Goal: Information Seeking & Learning: Learn about a topic

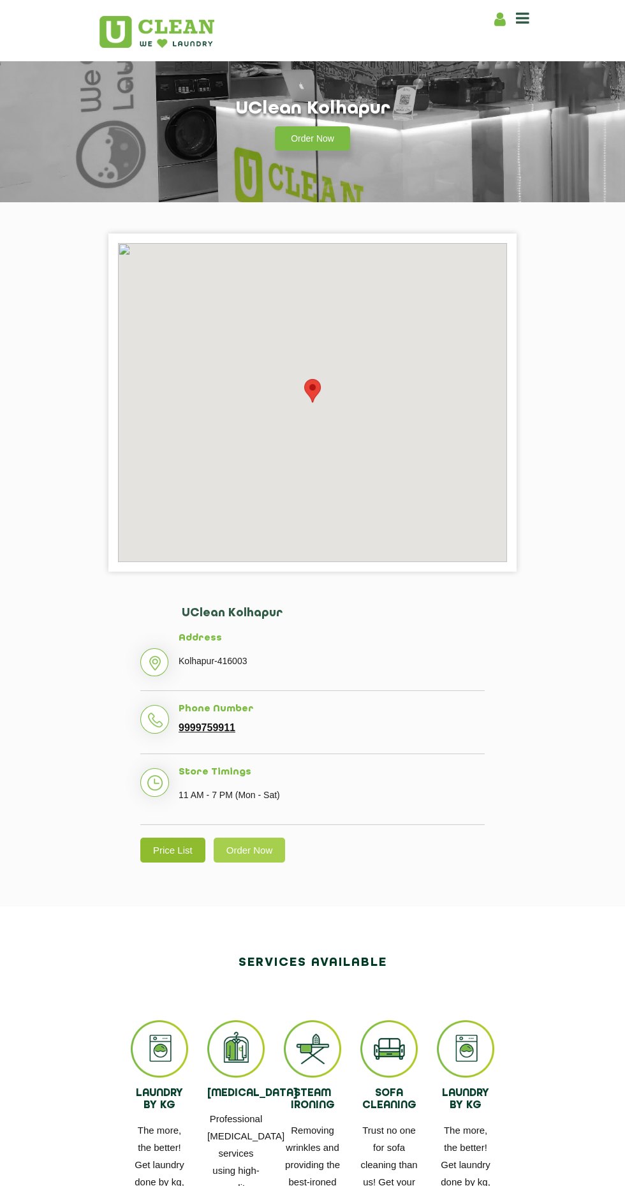
click at [169, 848] on link "Price List" at bounding box center [172, 850] width 65 height 25
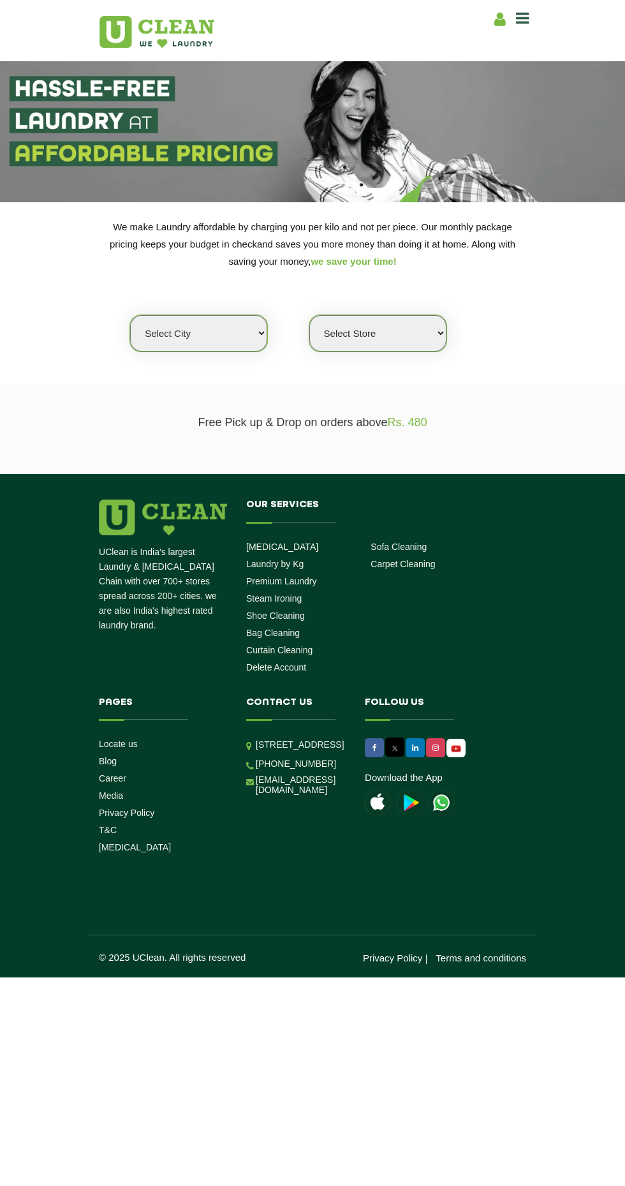
click at [222, 345] on select "Select city [GEOGRAPHIC_DATA] [GEOGRAPHIC_DATA] [GEOGRAPHIC_DATA] [GEOGRAPHIC_D…" at bounding box center [198, 333] width 137 height 36
select select "41"
click at [130, 315] on select "Select city [GEOGRAPHIC_DATA] [GEOGRAPHIC_DATA] [GEOGRAPHIC_DATA] [GEOGRAPHIC_D…" at bounding box center [198, 333] width 137 height 36
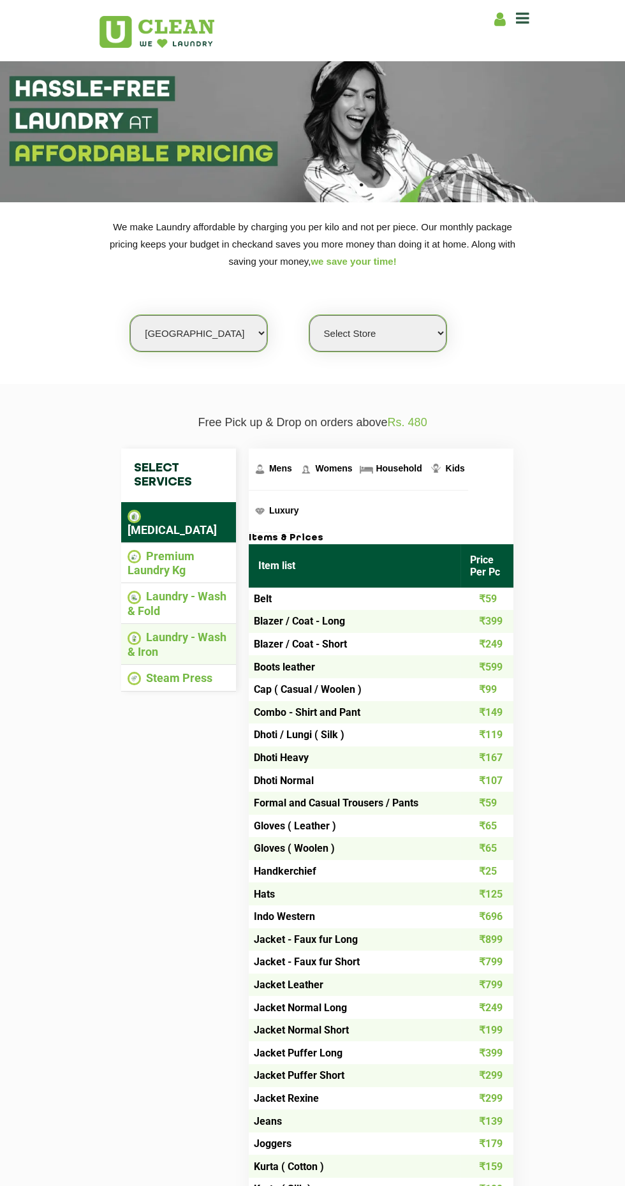
click at [204, 630] on li "Laundry - Wash & Iron" at bounding box center [179, 644] width 102 height 28
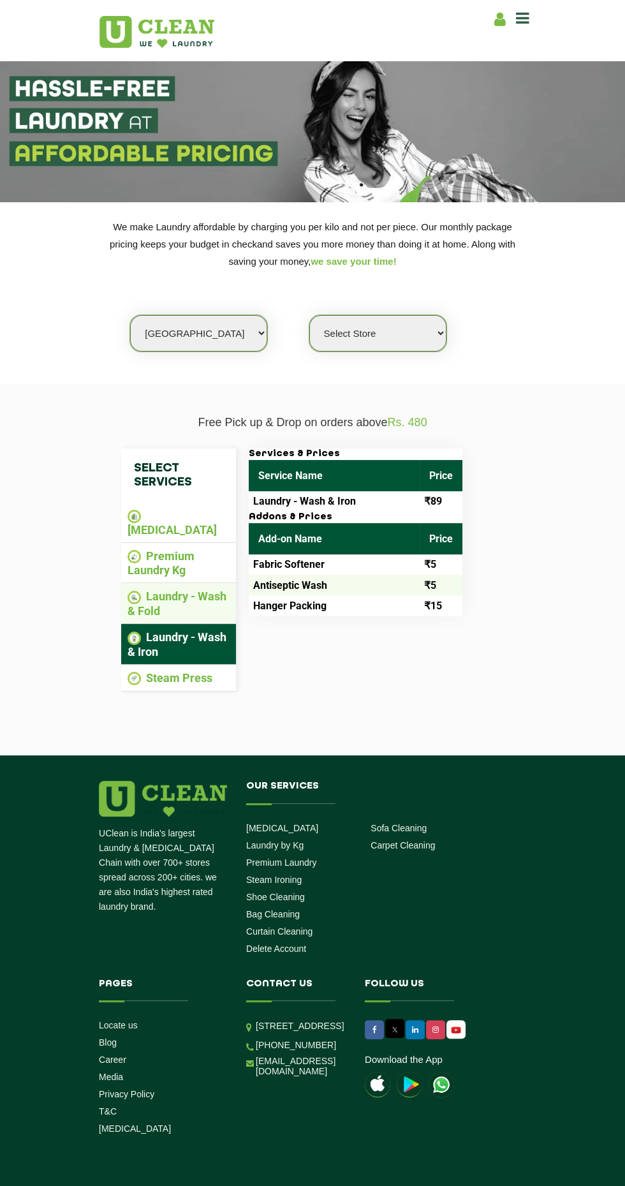
click at [188, 590] on li "Laundry - Wash & Fold" at bounding box center [179, 604] width 102 height 28
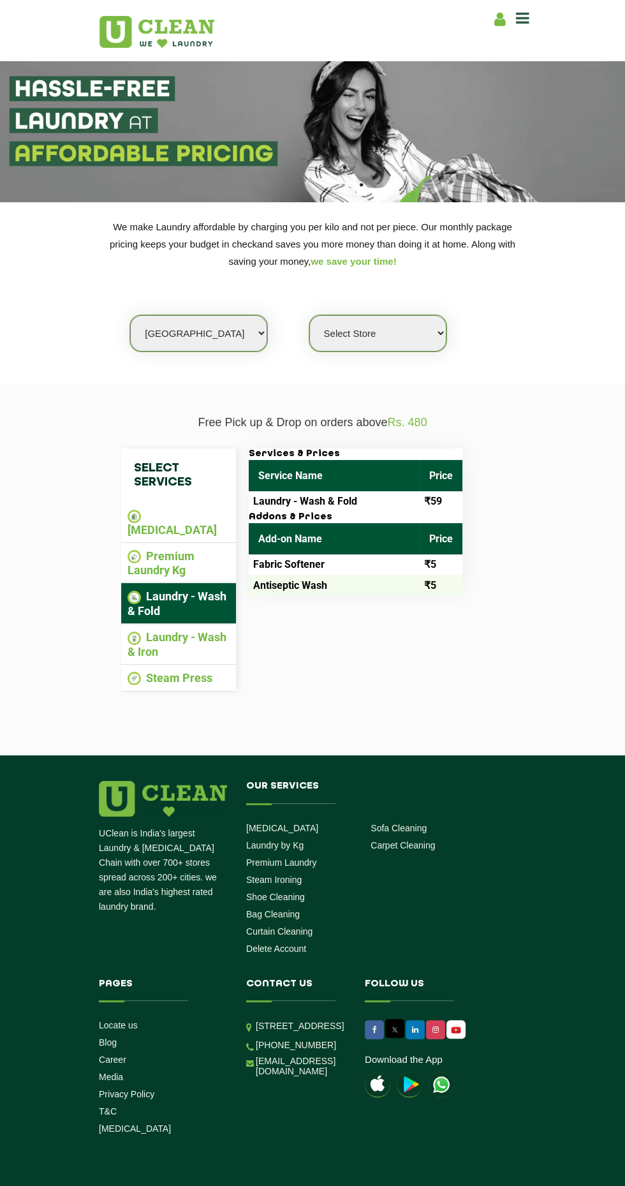
click at [368, 505] on td "Laundry - Wash & Fold" at bounding box center [334, 501] width 171 height 20
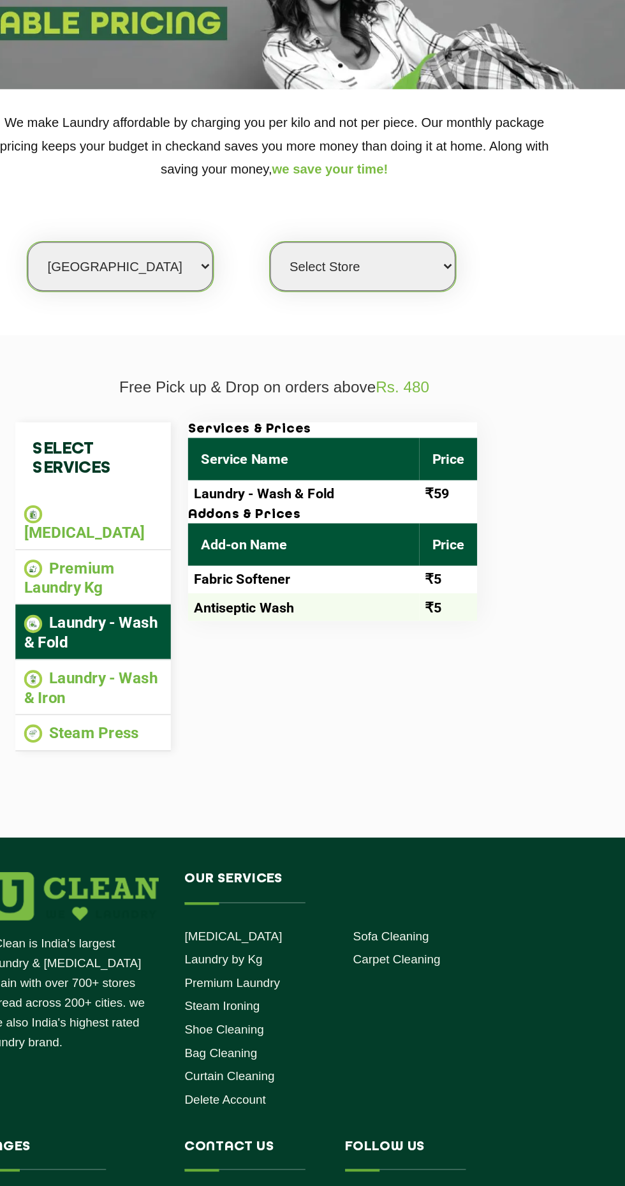
scroll to position [6, 0]
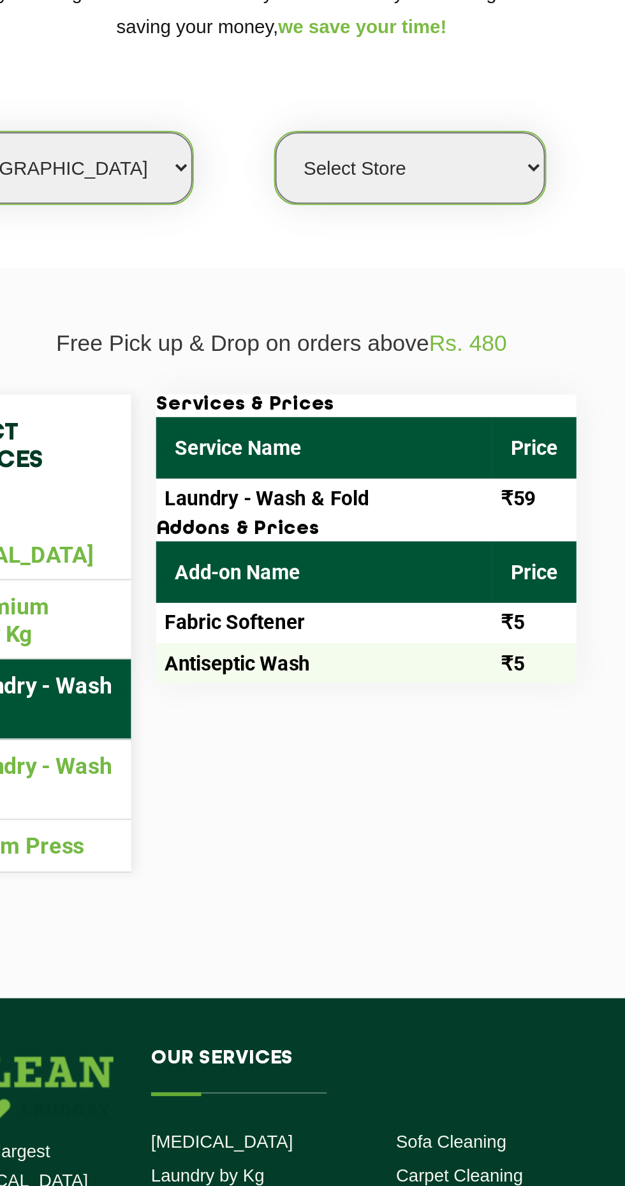
click at [308, 498] on td "Laundry - Wash & Fold" at bounding box center [334, 495] width 171 height 20
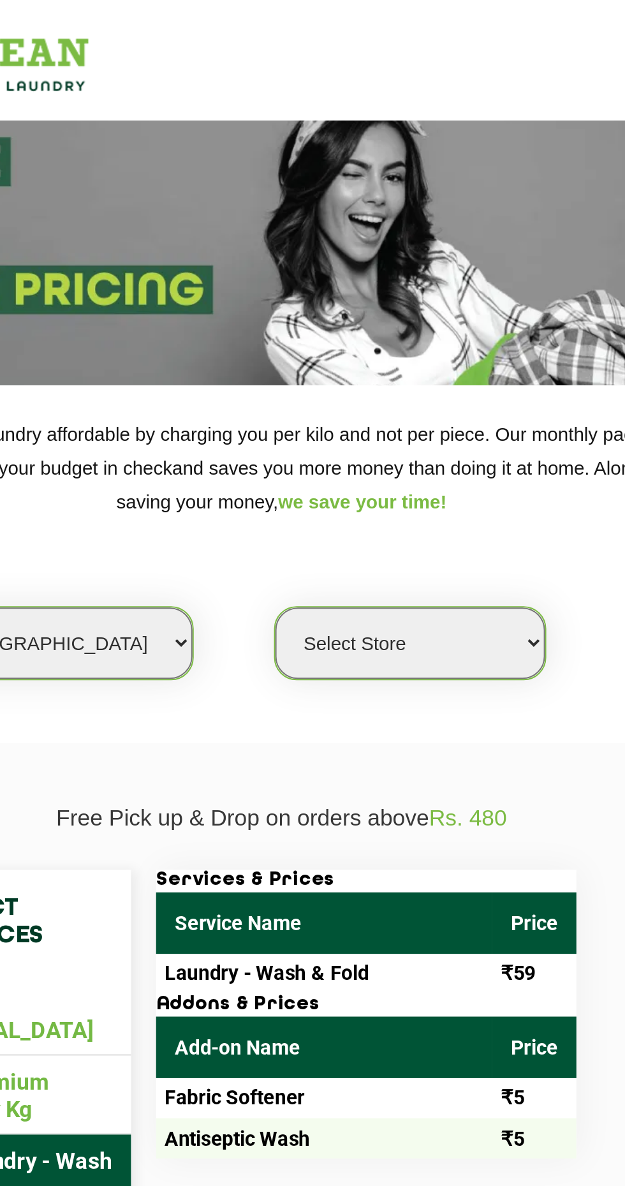
scroll to position [0, 0]
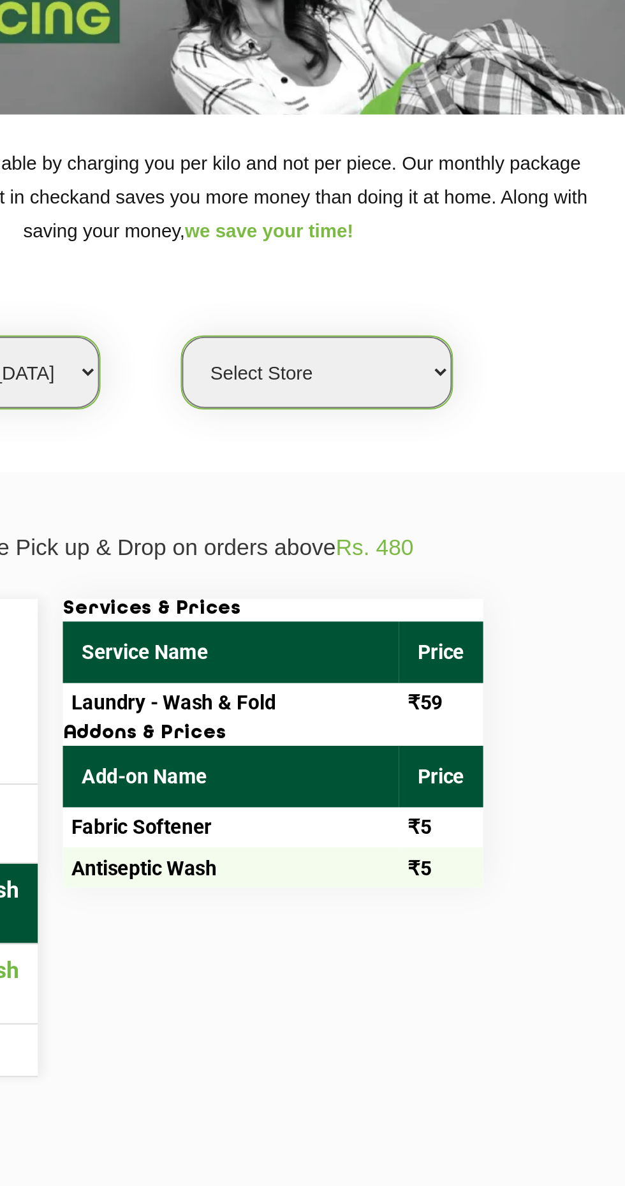
click at [424, 336] on select "Select Store [GEOGRAPHIC_DATA]" at bounding box center [377, 333] width 137 height 36
select select "308"
click at [309, 315] on select "Select Store [GEOGRAPHIC_DATA]" at bounding box center [377, 333] width 137 height 36
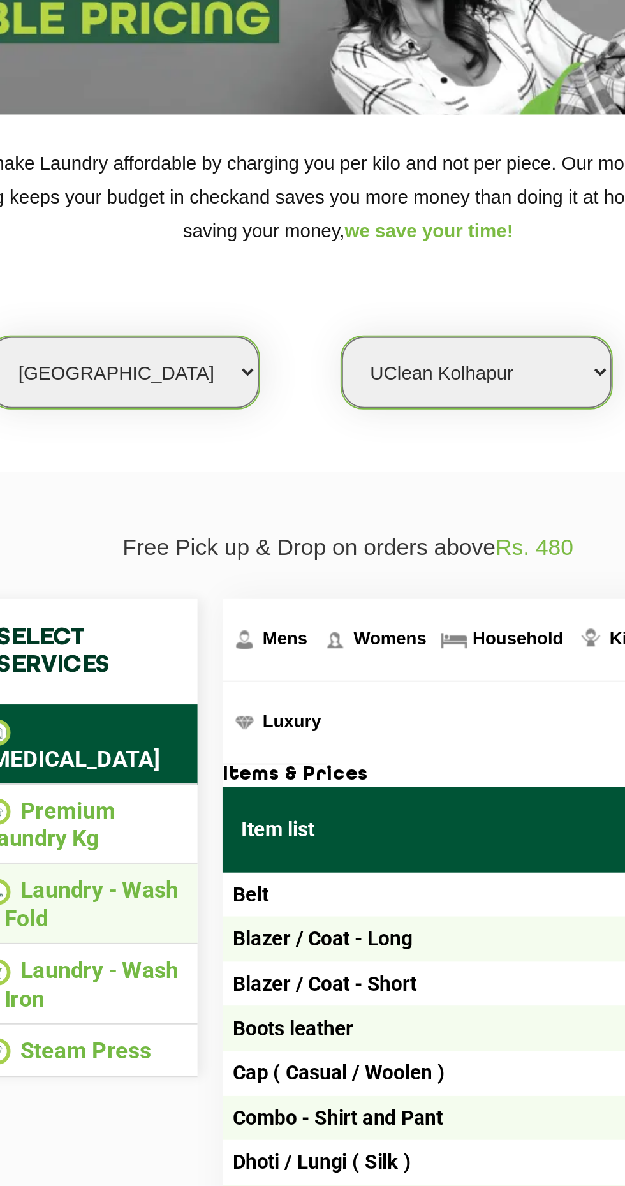
click at [204, 590] on li "Laundry - Wash & Fold" at bounding box center [179, 604] width 102 height 28
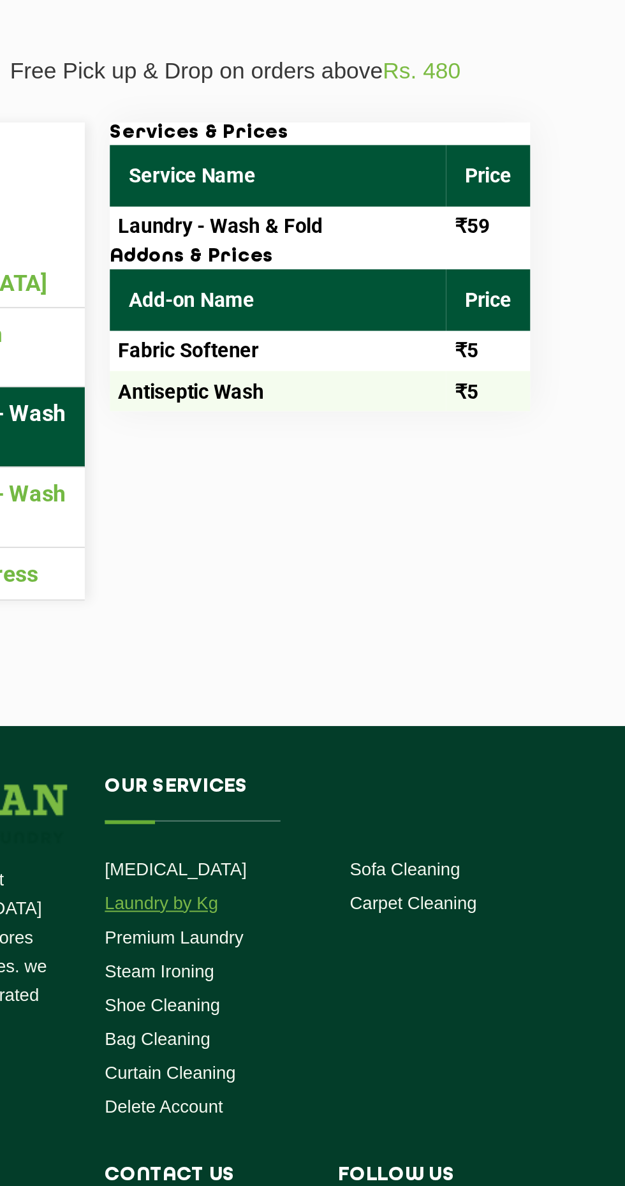
click at [298, 840] on link "Laundry by Kg" at bounding box center [274, 845] width 57 height 10
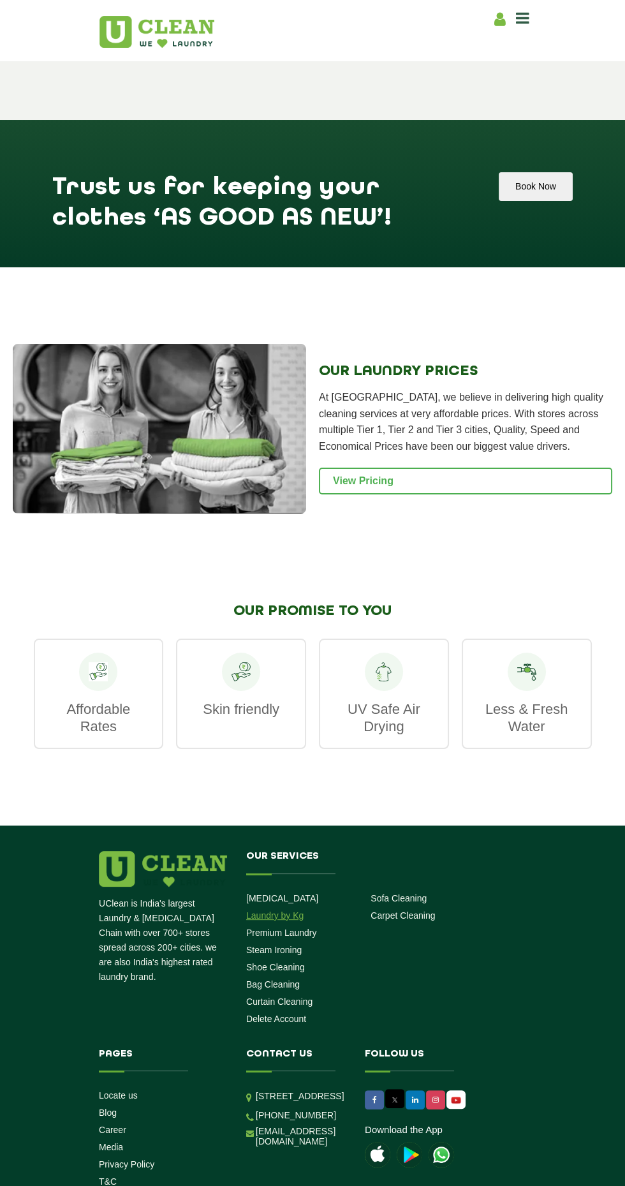
scroll to position [1449, 0]
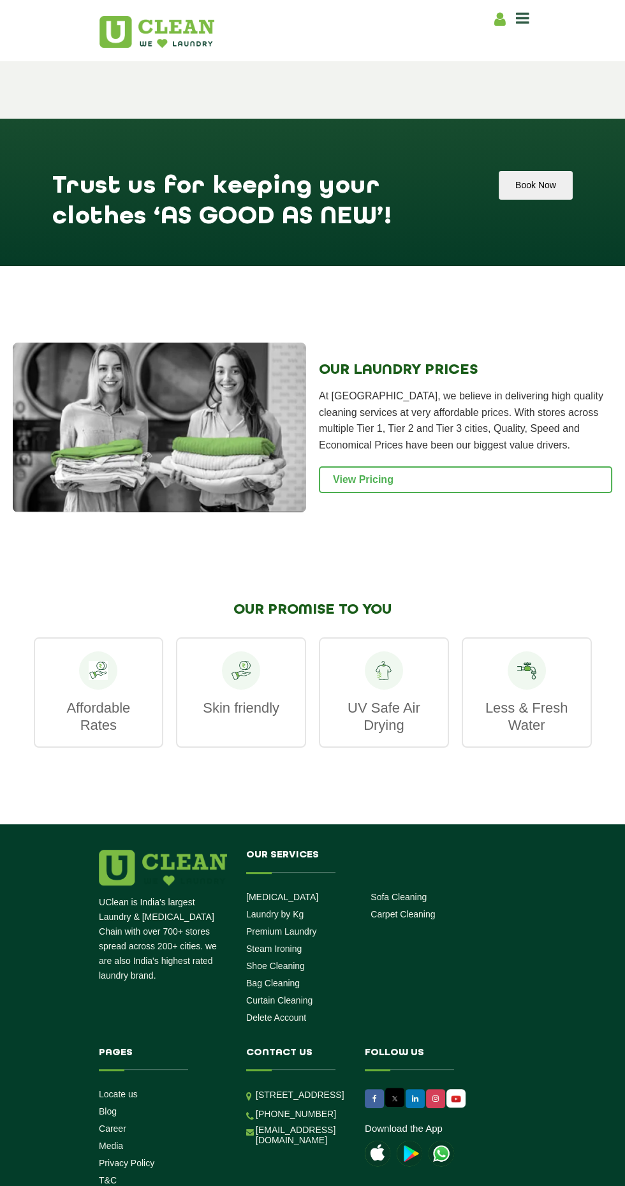
click at [85, 710] on p "Affordable Rates" at bounding box center [99, 716] width 102 height 34
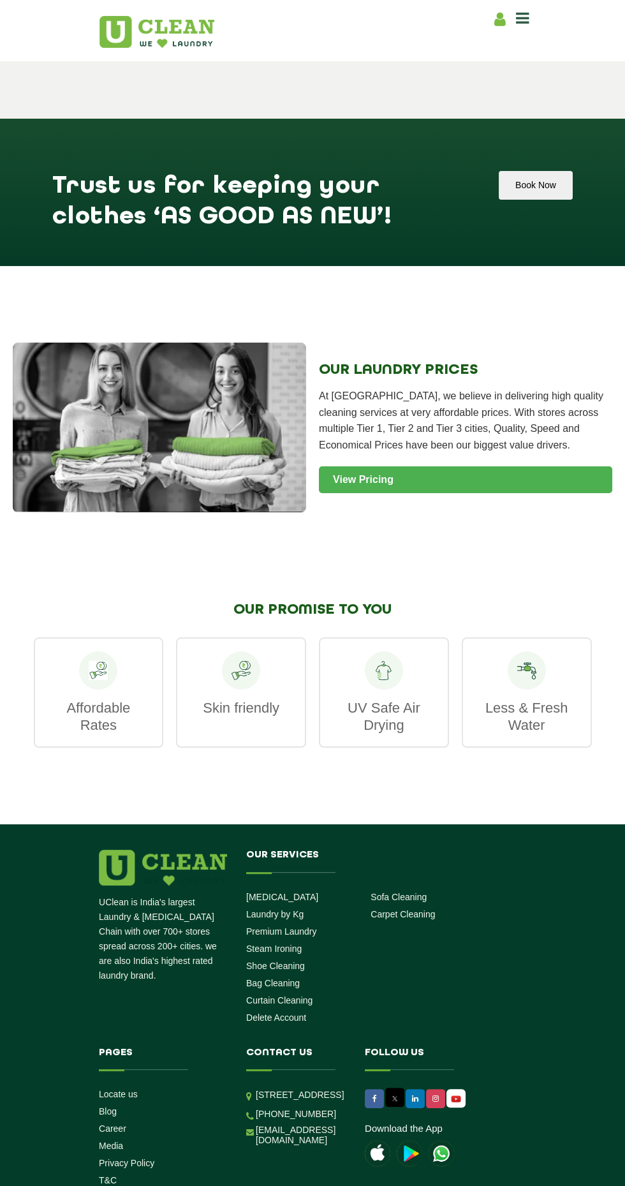
click at [539, 486] on link "View Pricing" at bounding box center [466, 479] width 294 height 27
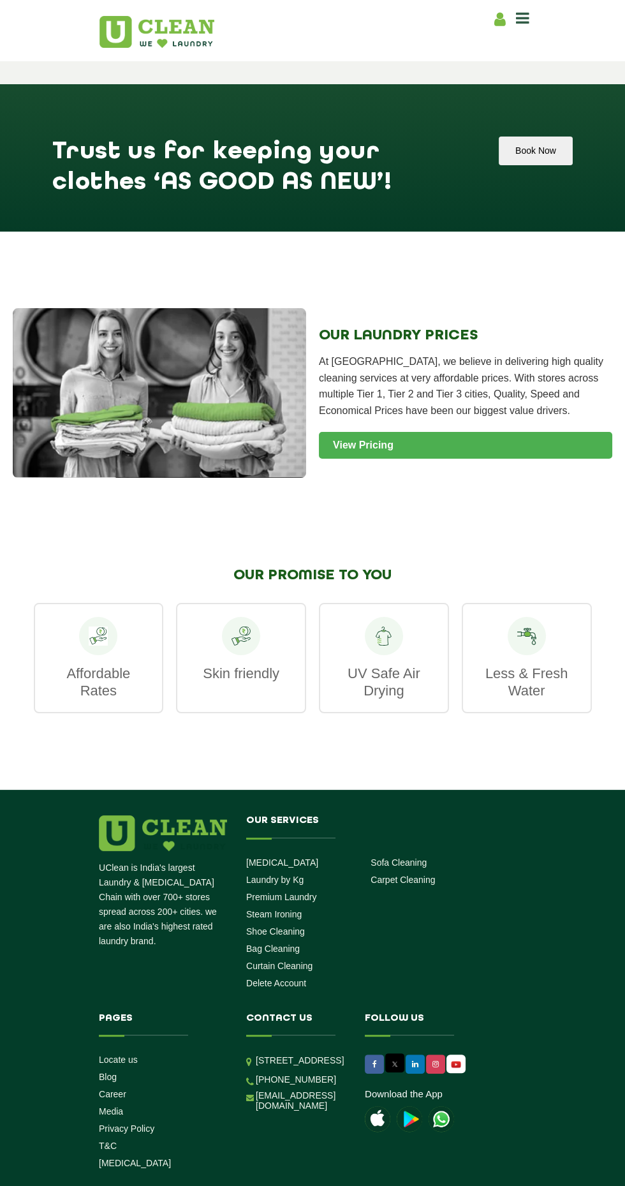
scroll to position [1522, 0]
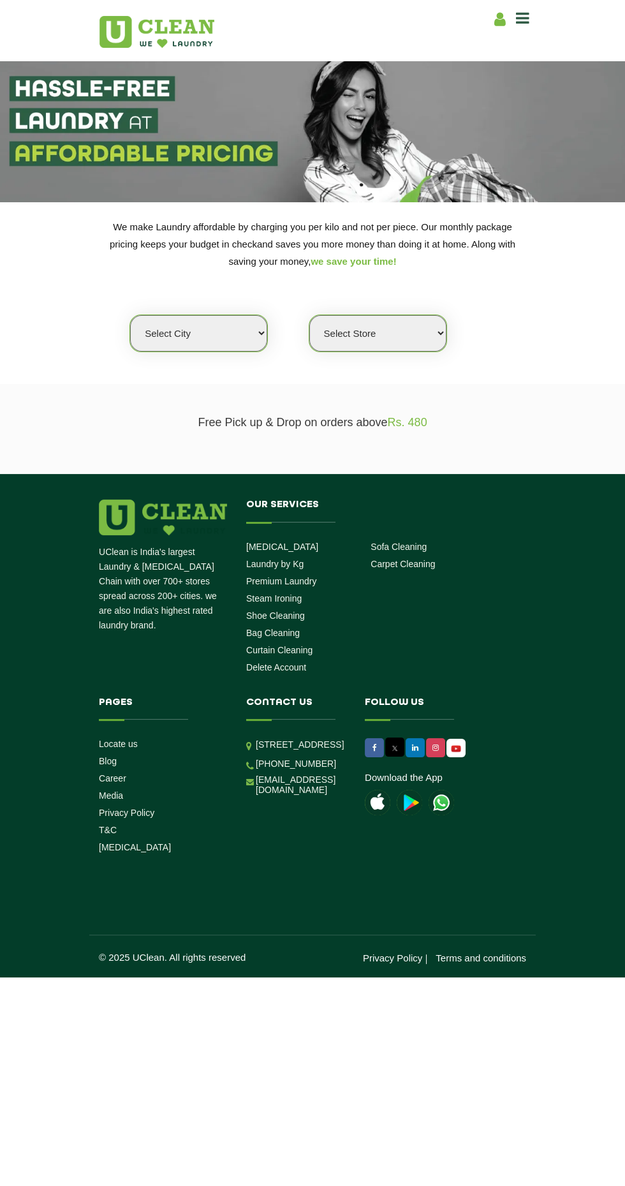
click at [223, 328] on select "Select city [GEOGRAPHIC_DATA] [GEOGRAPHIC_DATA] [GEOGRAPHIC_DATA] [GEOGRAPHIC_D…" at bounding box center [198, 333] width 137 height 36
select select "41"
click at [130, 315] on select "Select city [GEOGRAPHIC_DATA] [GEOGRAPHIC_DATA] [GEOGRAPHIC_DATA] [GEOGRAPHIC_D…" at bounding box center [198, 333] width 137 height 36
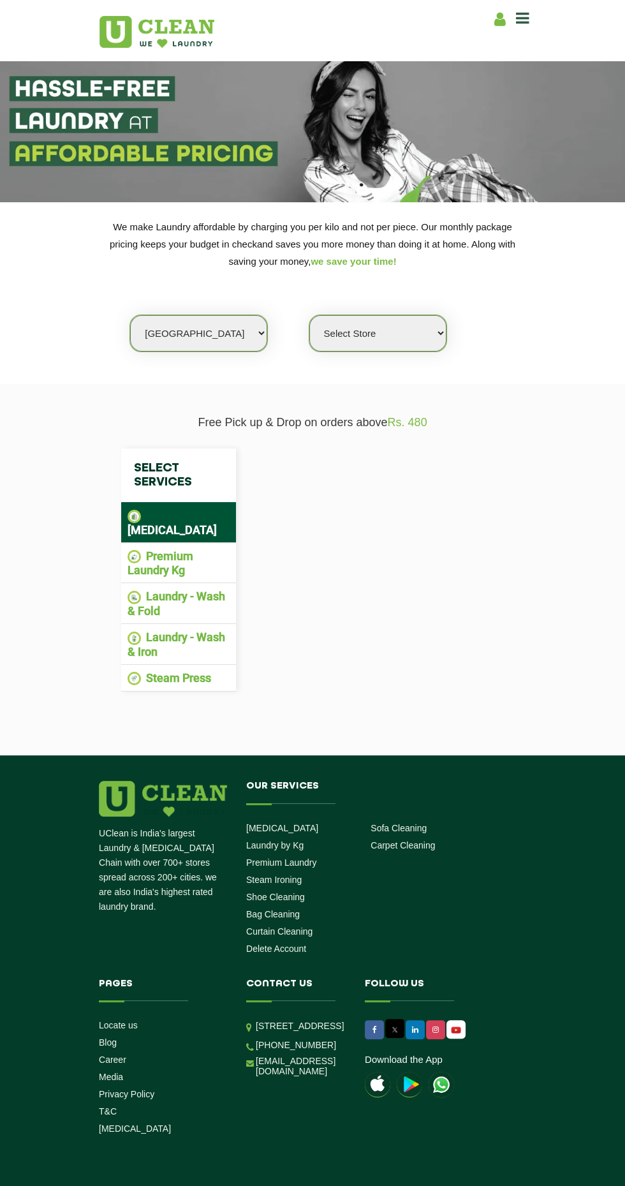
select select "0"
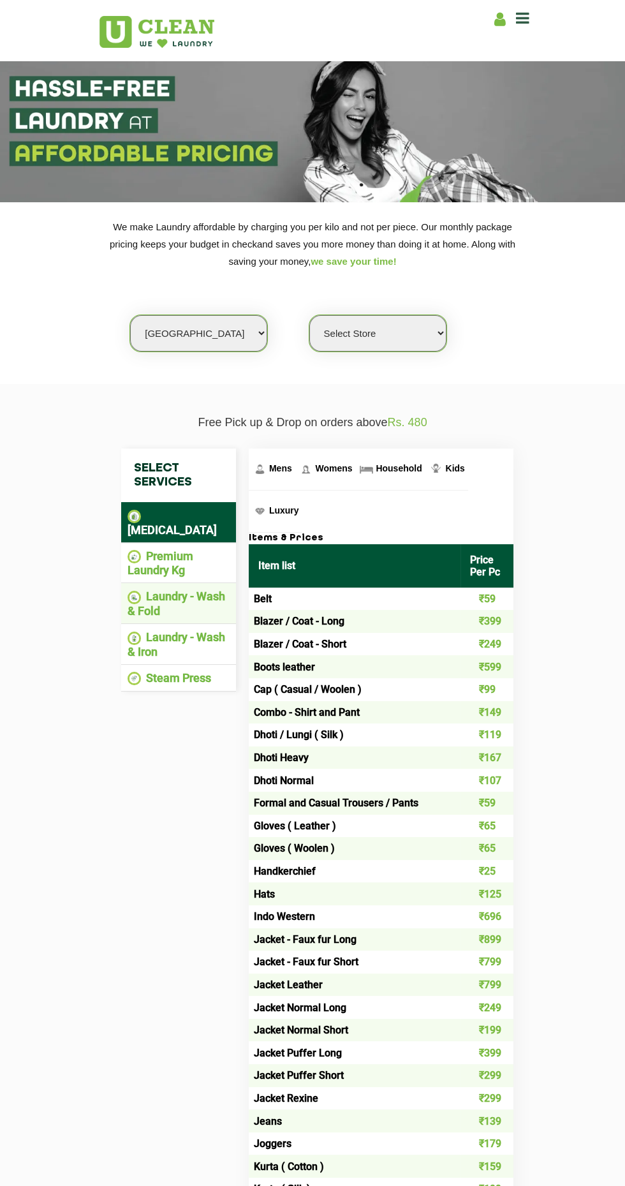
click at [195, 590] on li "Laundry - Wash & Fold" at bounding box center [179, 604] width 102 height 28
